Goal: Find specific page/section: Find specific page/section

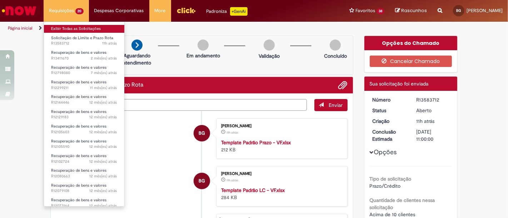
click at [72, 27] on link "Exibir Todas as Solicitações" at bounding box center [84, 29] width 80 height 8
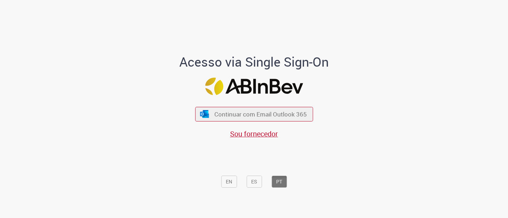
click at [264, 106] on div "Continuar com Email Outlook 365 Sou fornecedor" at bounding box center [254, 120] width 118 height 40
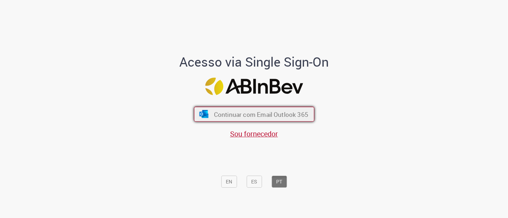
click at [267, 114] on span "Continuar com Email Outlook 365" at bounding box center [260, 114] width 94 height 8
click at [271, 116] on span "Continuar com Email Outlook 365" at bounding box center [260, 114] width 94 height 8
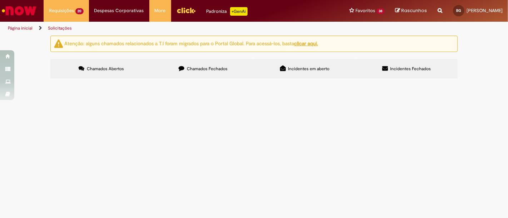
click at [484, 79] on div "Atenção: alguns chamados relacionados a T.I foram migrados para o Portal Global…" at bounding box center [254, 58] width 508 height 45
